Goal: Find specific page/section: Find specific page/section

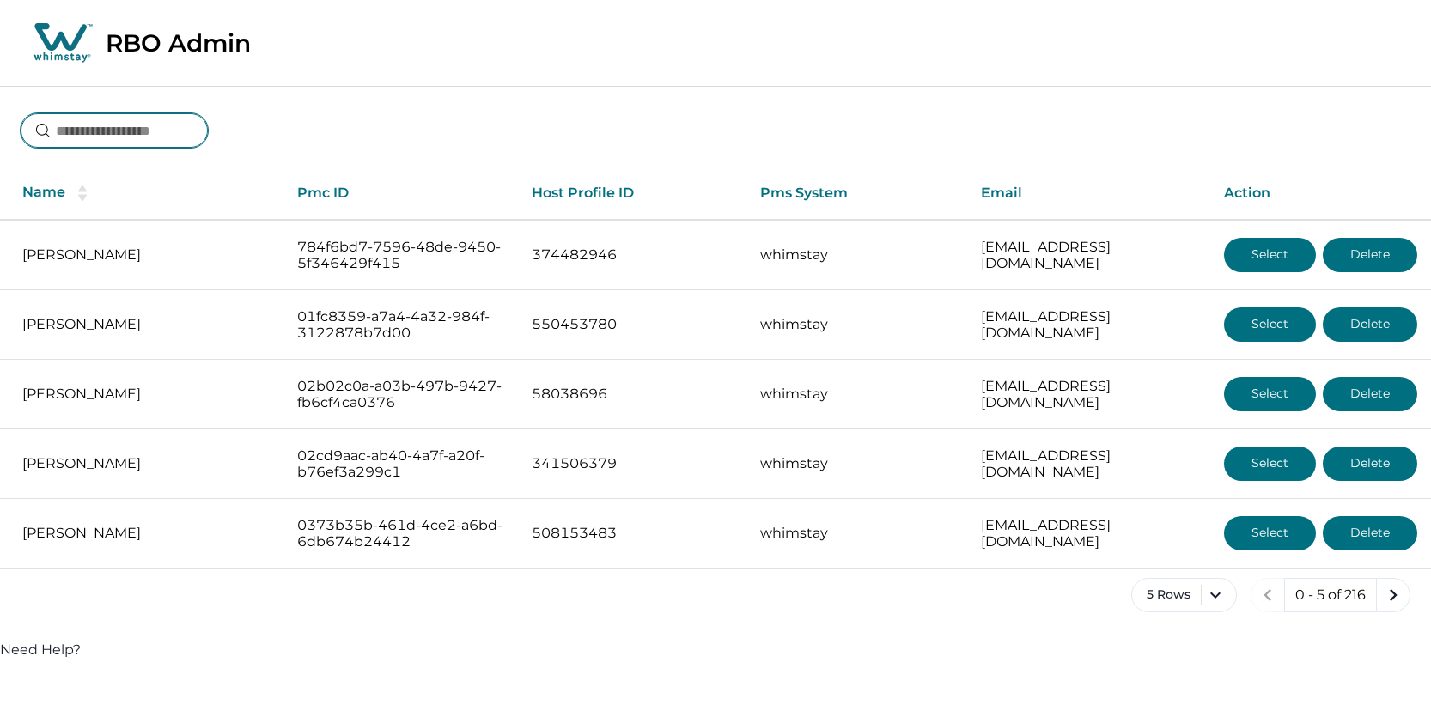
click at [85, 137] on input at bounding box center [114, 130] width 187 height 34
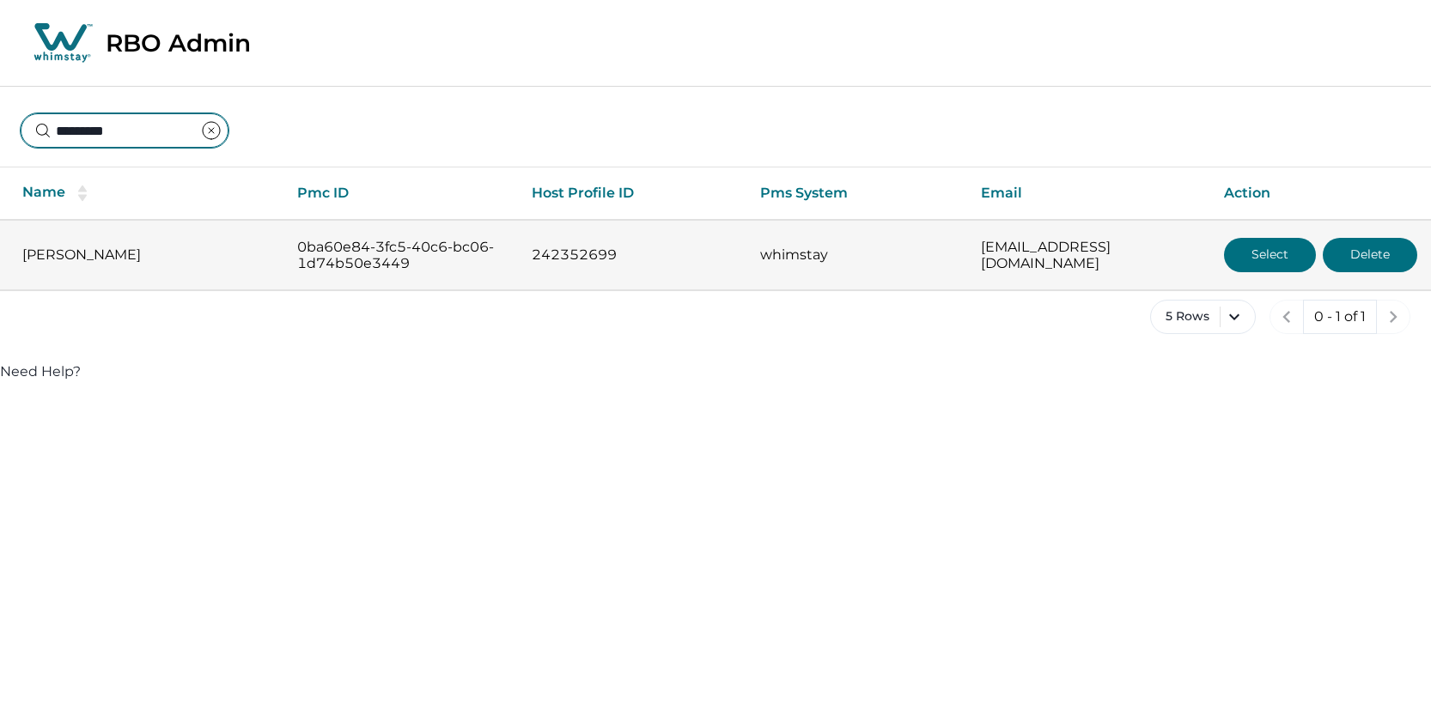
type input "*********"
click at [1248, 247] on button "Select" at bounding box center [1270, 255] width 92 height 34
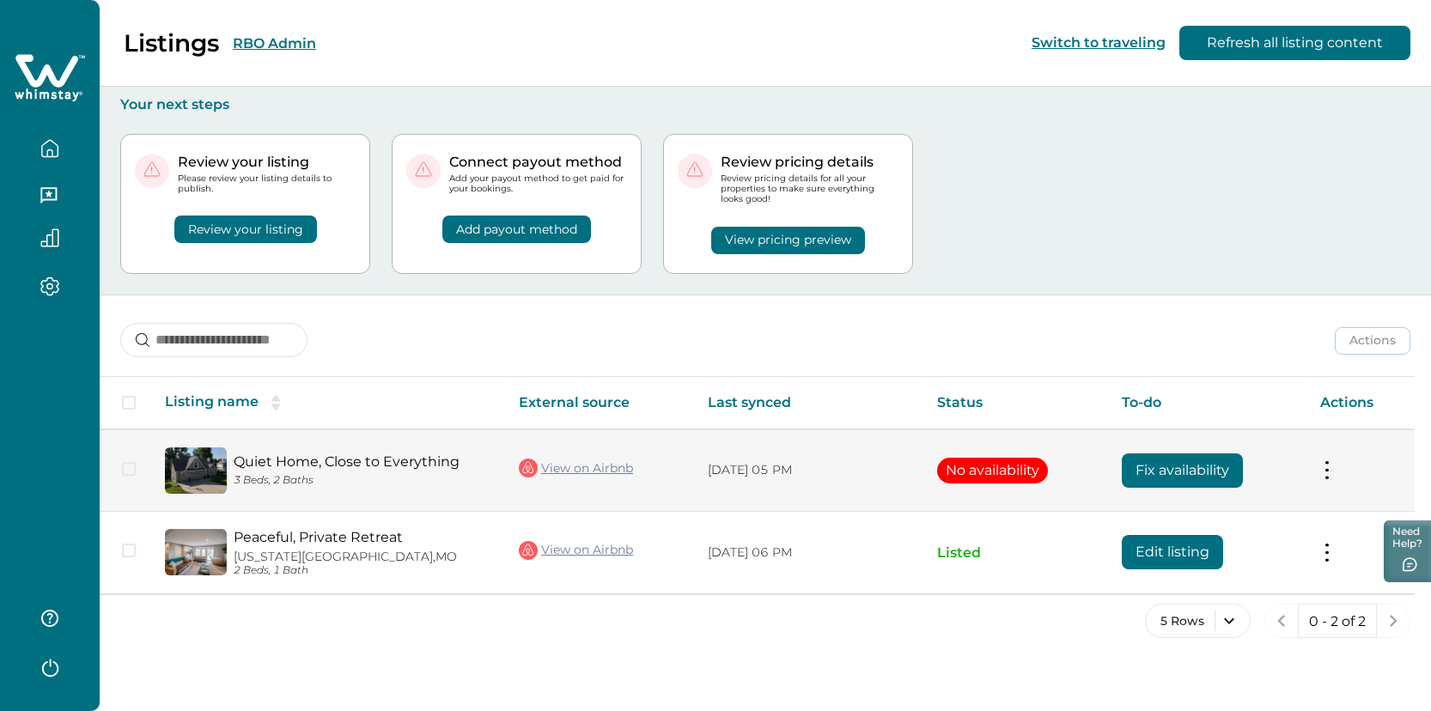
click at [207, 465] on img at bounding box center [196, 471] width 62 height 46
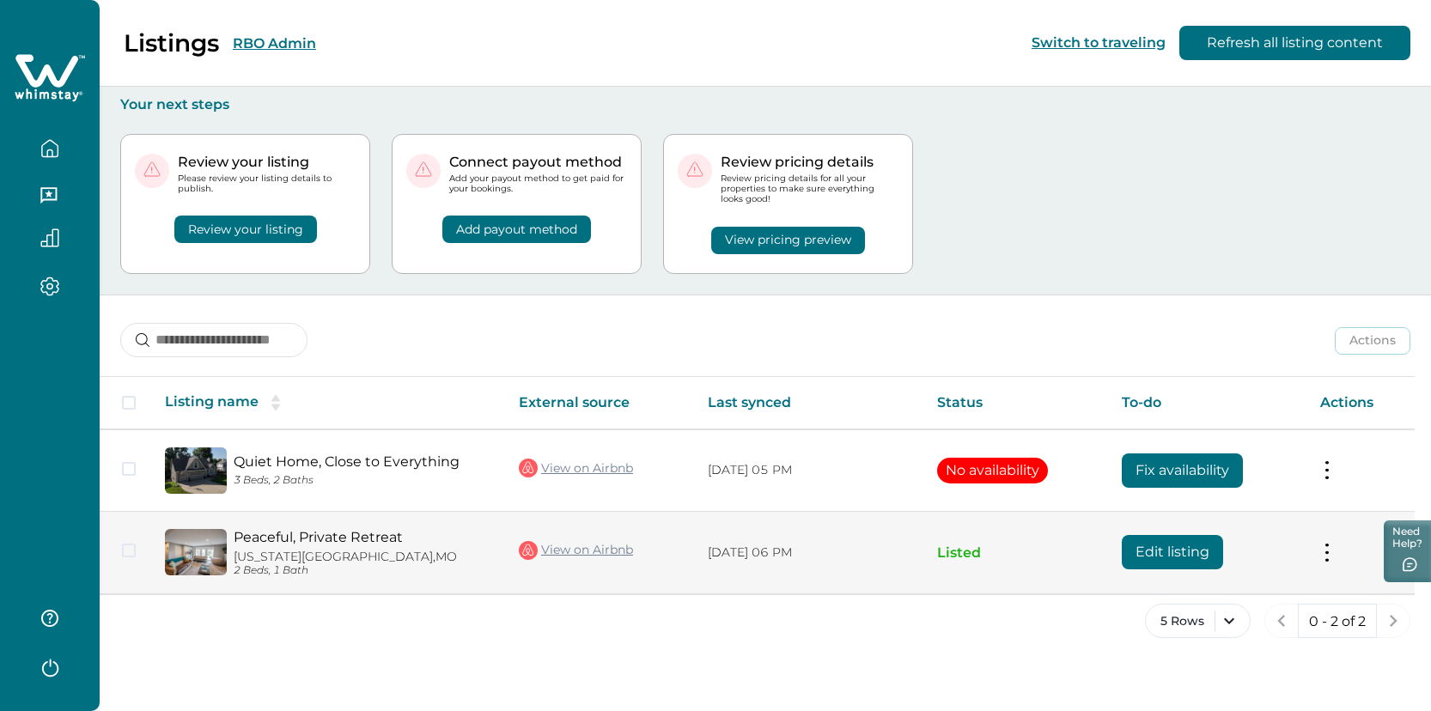
click at [601, 550] on link "View on Airbnb" at bounding box center [576, 551] width 114 height 22
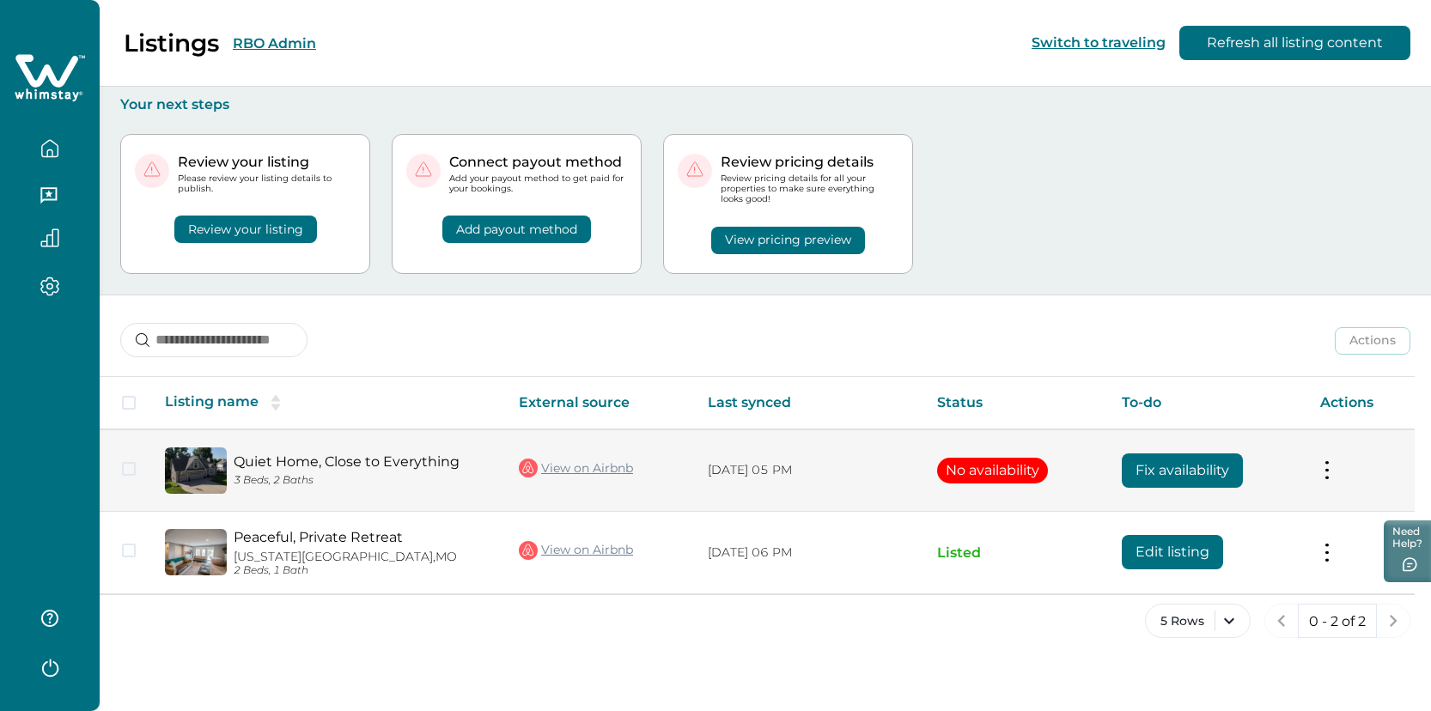
click at [206, 461] on img at bounding box center [196, 471] width 62 height 46
click at [317, 466] on link "Quiet Home, Close to Everything" at bounding box center [363, 462] width 258 height 16
